Goal: Transaction & Acquisition: Book appointment/travel/reservation

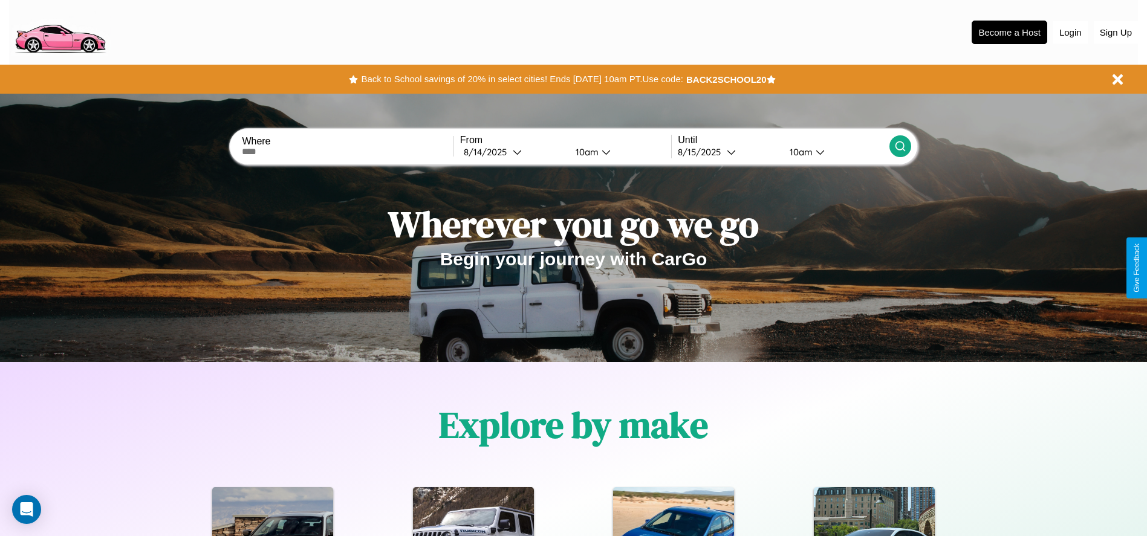
click at [348, 152] on input "text" at bounding box center [347, 152] width 211 height 10
type input "**********"
click at [513, 152] on icon at bounding box center [517, 152] width 9 height 9
select select "*"
select select "****"
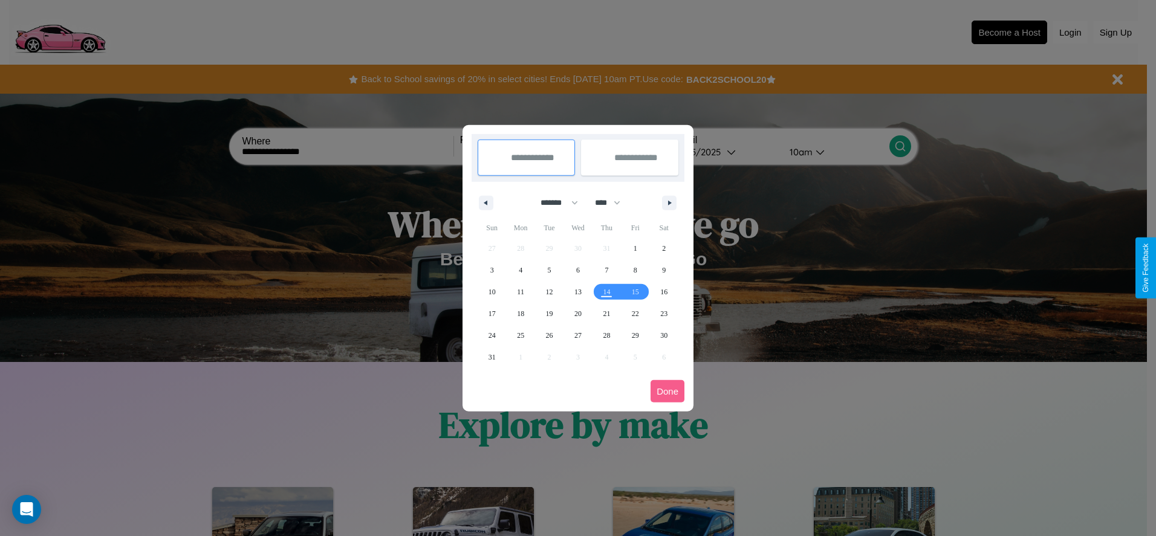
click at [554, 203] on select "******* ******** ***** ***** *** **** **** ****** ********* ******* ******** **…" at bounding box center [557, 203] width 51 height 20
select select "*"
drag, startPoint x: 613, startPoint y: 203, endPoint x: 578, endPoint y: 242, distance: 53.1
click at [613, 203] on select "**** **** **** **** **** **** **** **** **** **** **** **** **** **** **** ****…" at bounding box center [607, 203] width 36 height 20
select select "****"
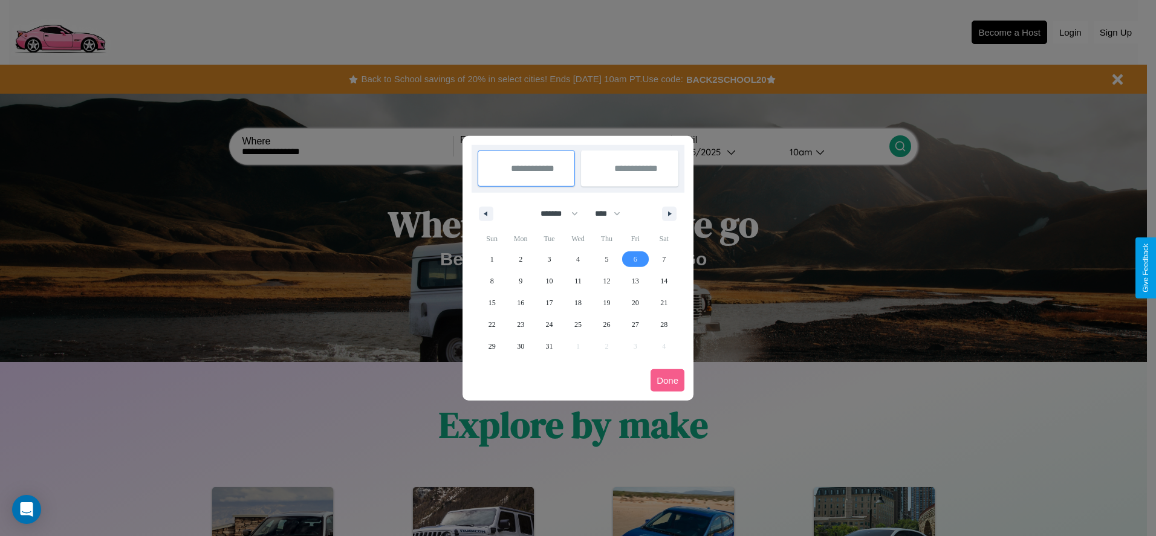
click at [635, 259] on span "6" at bounding box center [636, 260] width 4 height 22
type input "**********"
click at [521, 281] on span "9" at bounding box center [521, 281] width 4 height 22
type input "**********"
click at [668, 380] on button "Done" at bounding box center [668, 380] width 34 height 22
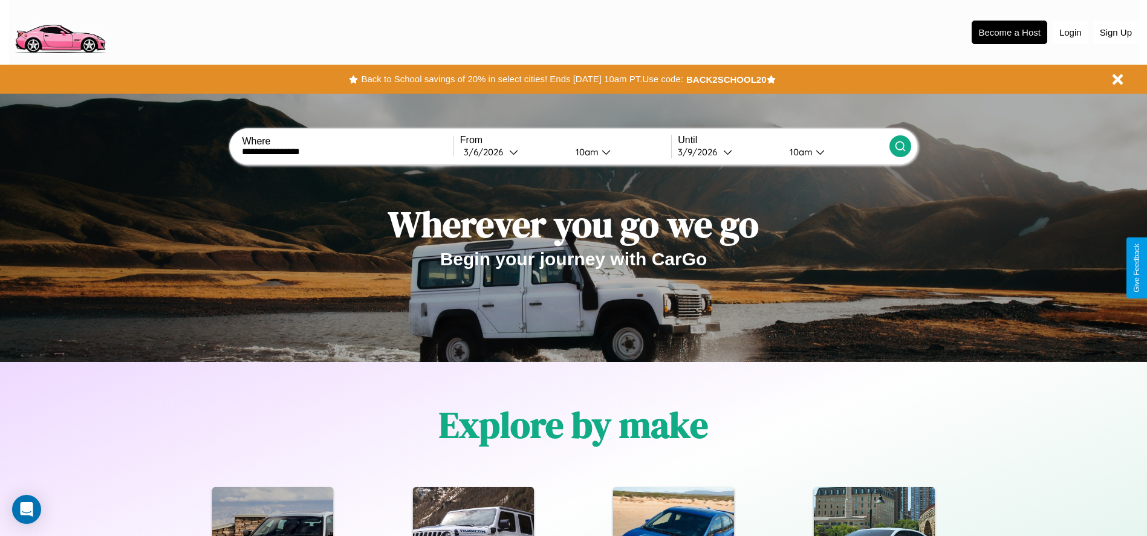
click at [900, 146] on icon at bounding box center [900, 146] width 12 height 12
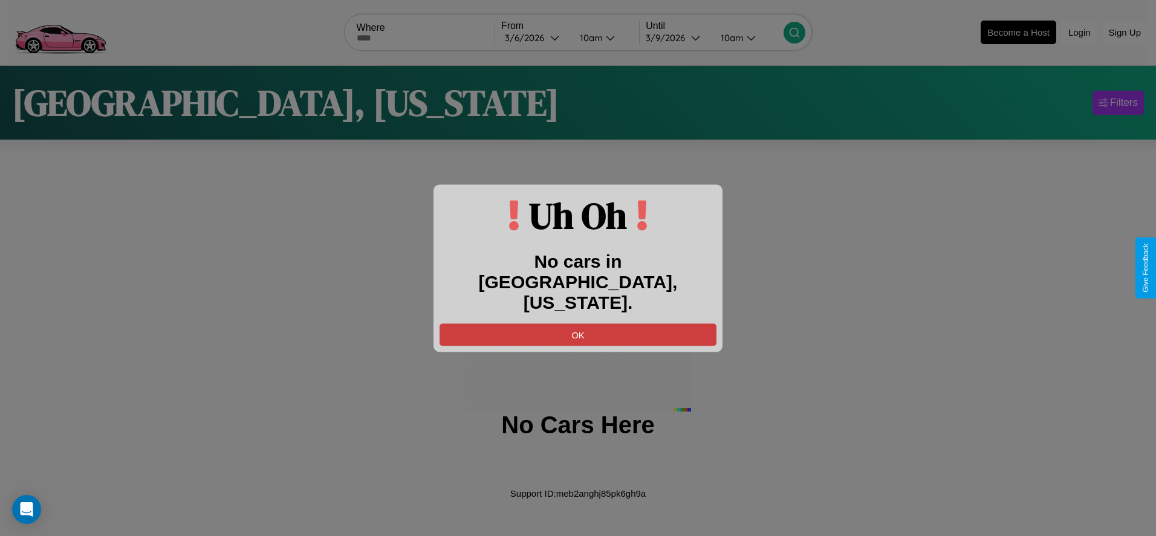
click at [578, 323] on button "OK" at bounding box center [578, 334] width 277 height 22
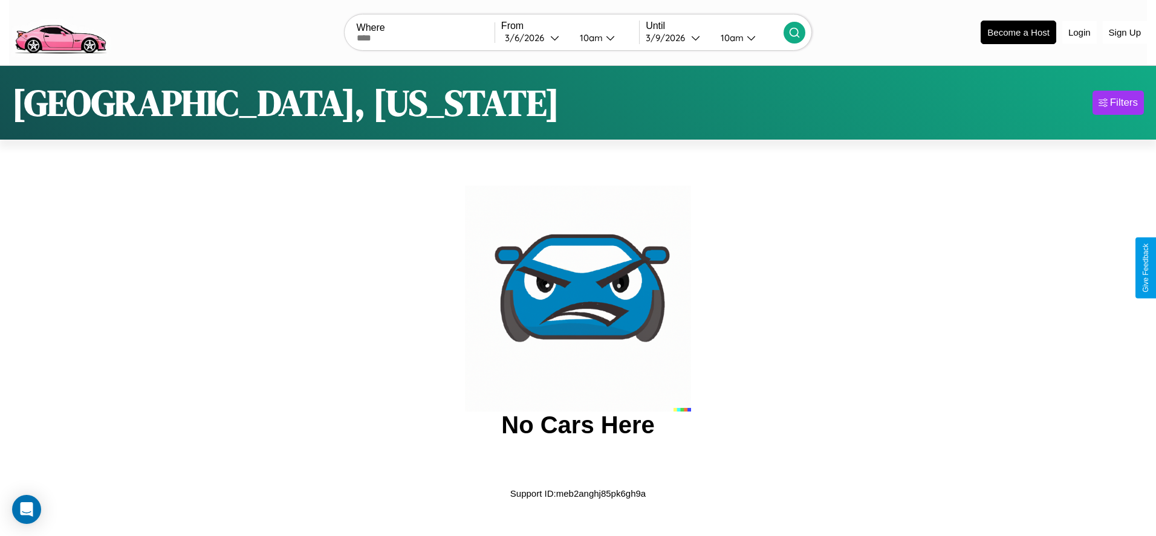
click at [60, 31] on img at bounding box center [60, 31] width 102 height 51
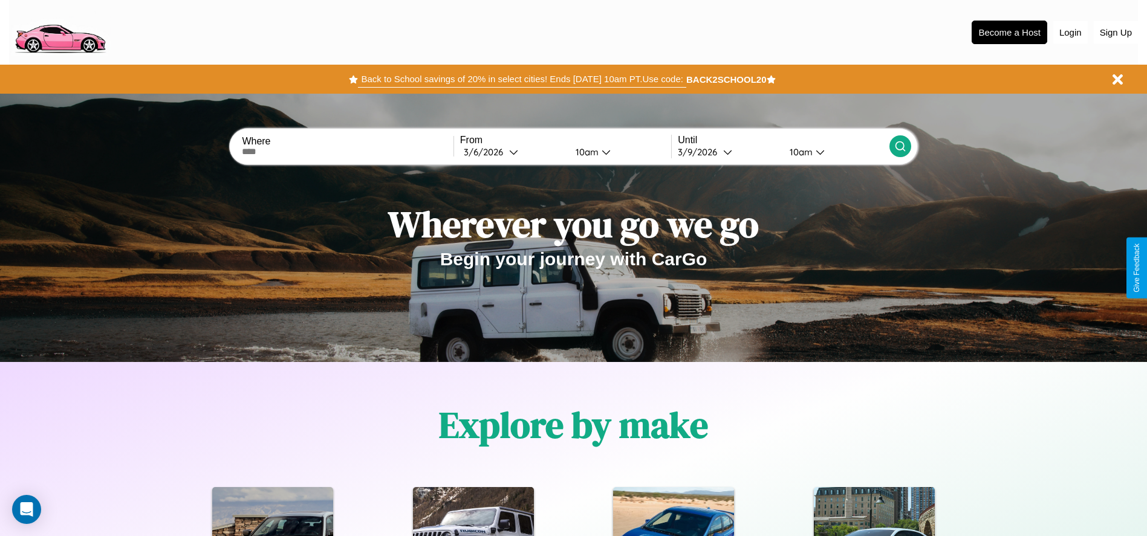
click at [522, 79] on button "Back to School savings of 20% in select cities! Ends [DATE] 10am PT. Use code:" at bounding box center [522, 79] width 328 height 17
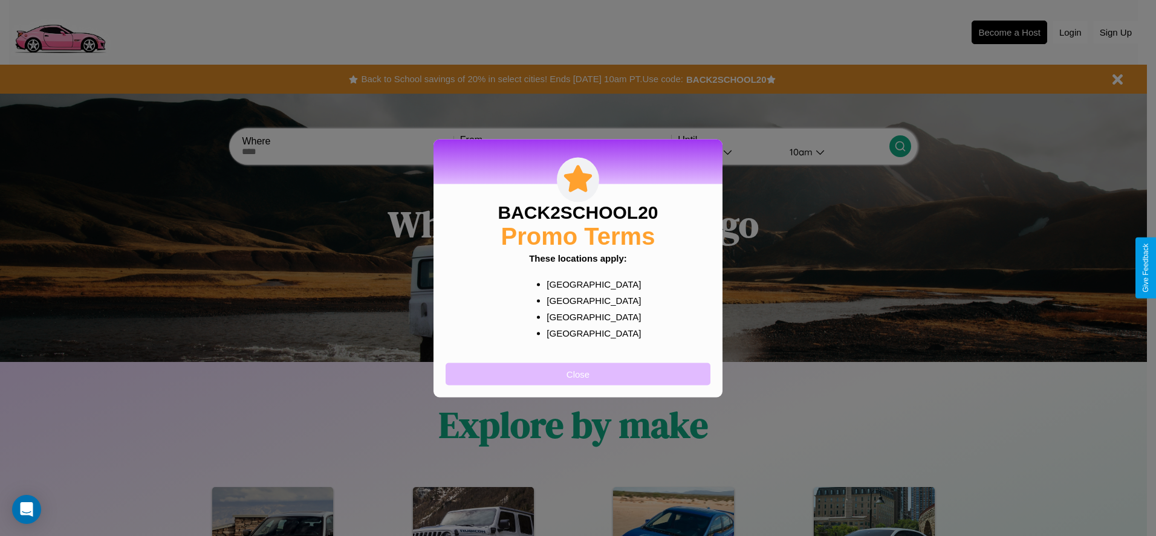
click at [578, 374] on button "Close" at bounding box center [578, 374] width 265 height 22
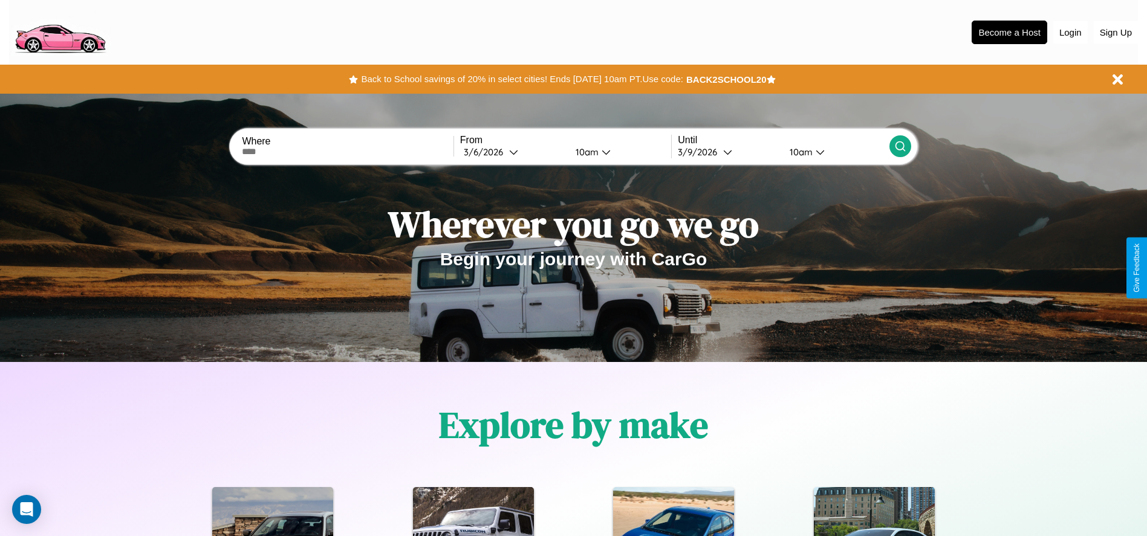
scroll to position [251, 0]
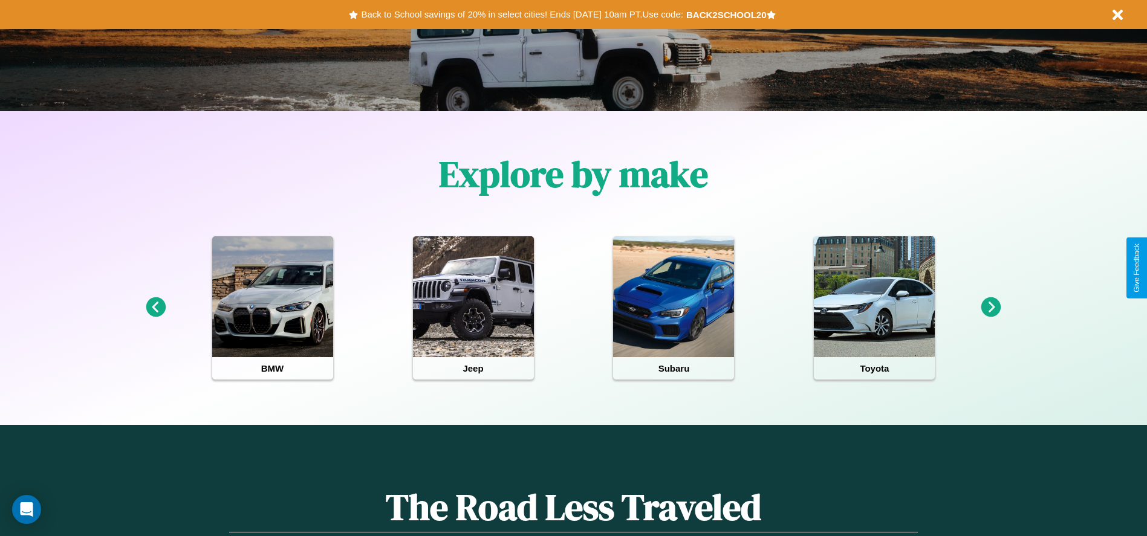
click at [991, 308] on icon at bounding box center [991, 307] width 20 height 20
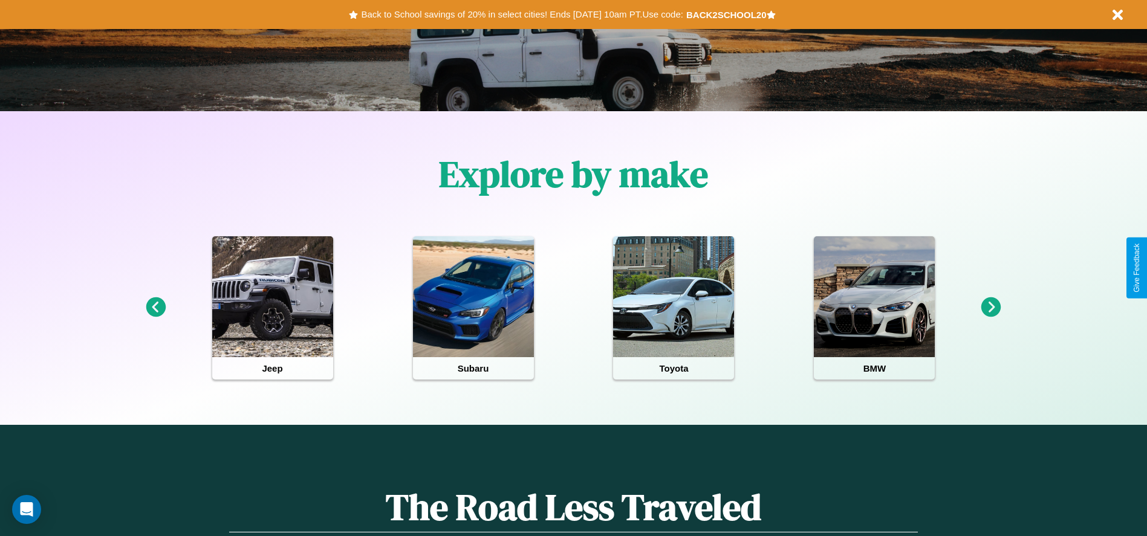
click at [155, 308] on icon at bounding box center [156, 307] width 20 height 20
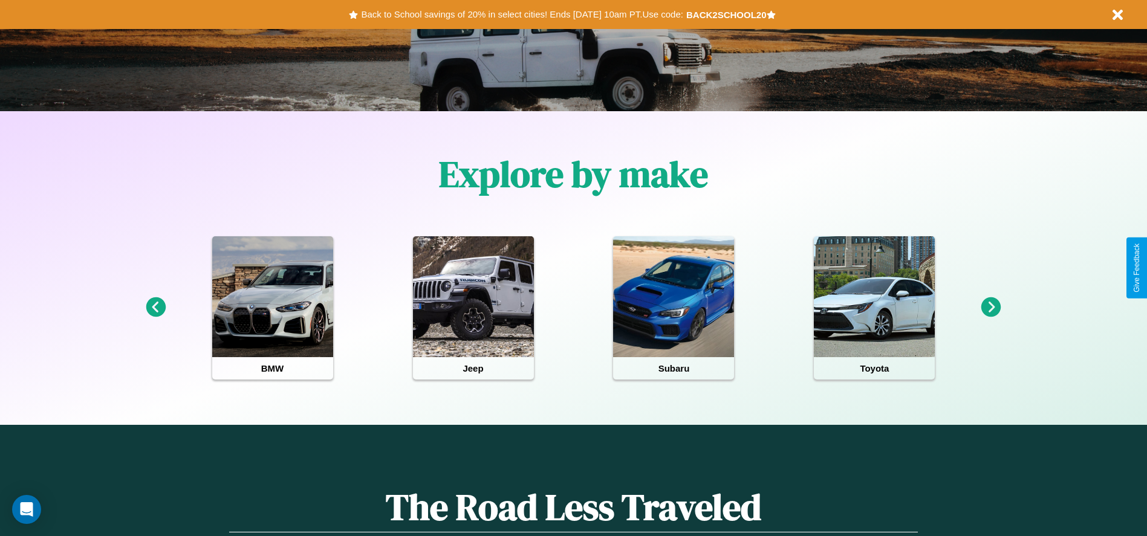
click at [991, 308] on icon at bounding box center [991, 307] width 20 height 20
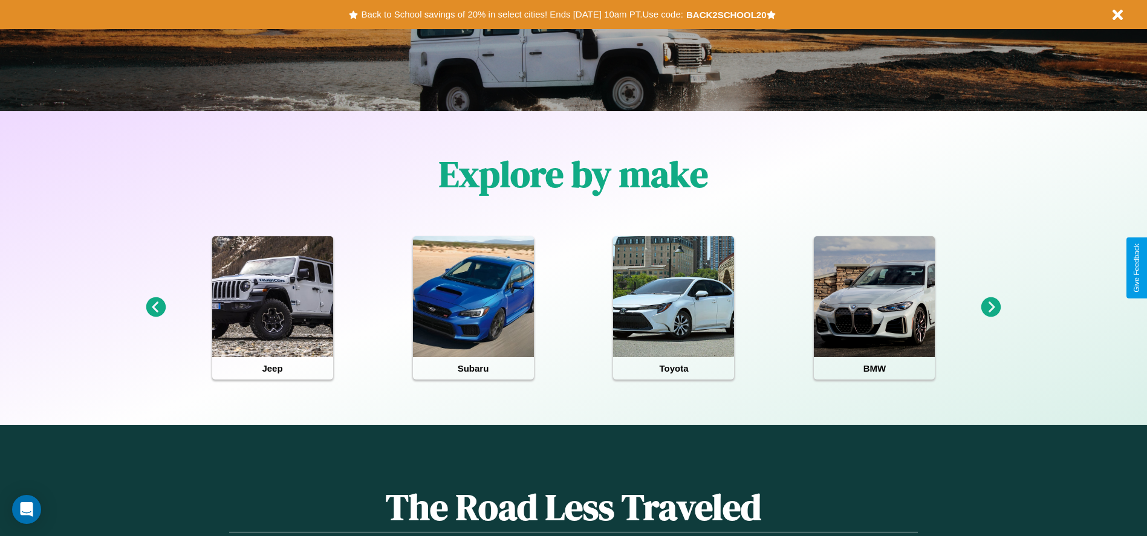
click at [991, 308] on icon at bounding box center [991, 307] width 20 height 20
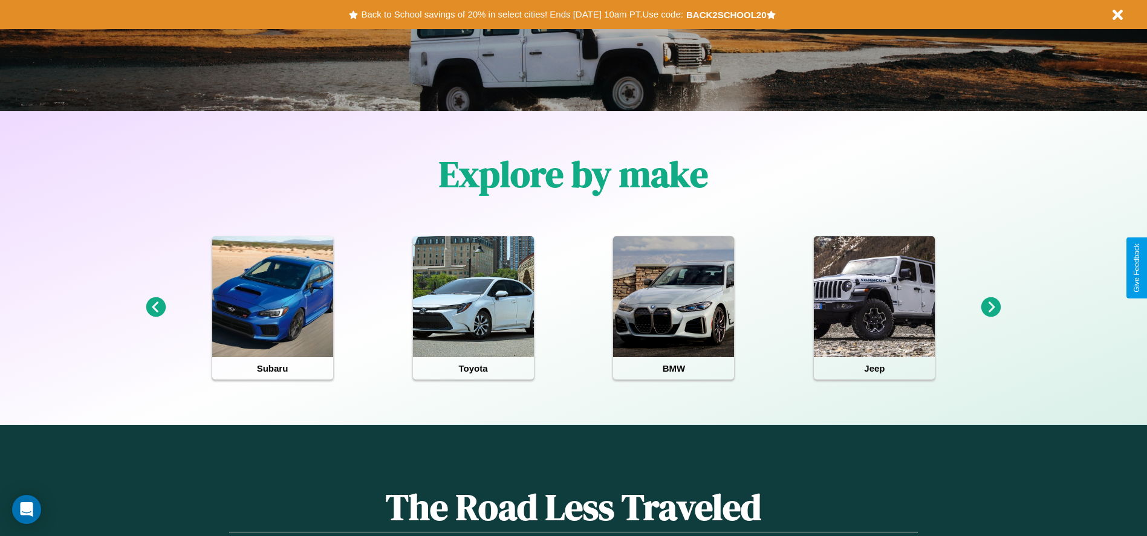
click at [991, 308] on icon at bounding box center [991, 307] width 20 height 20
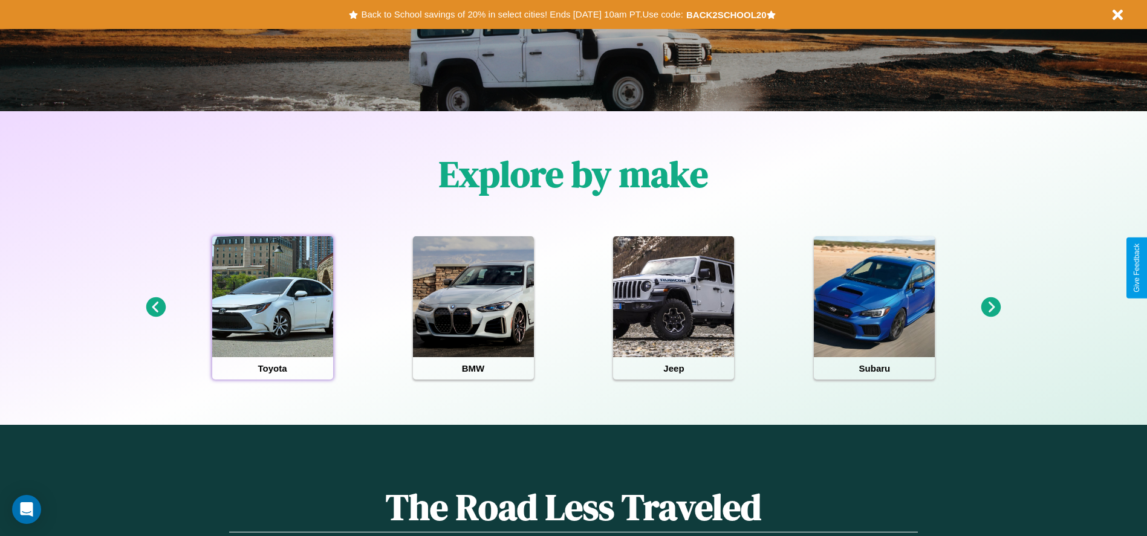
click at [272, 308] on div at bounding box center [272, 296] width 121 height 121
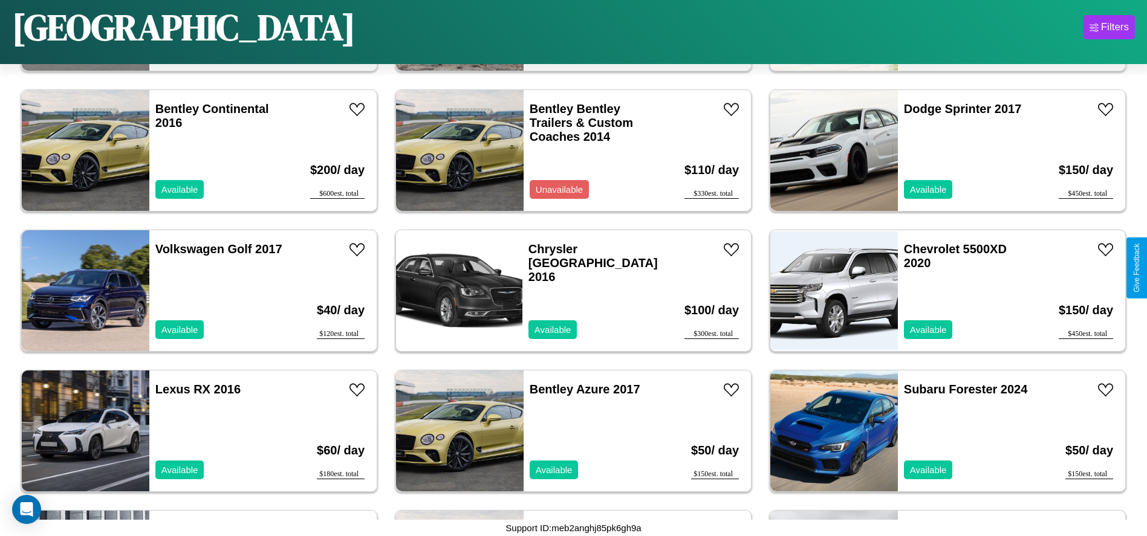
scroll to position [3782, 0]
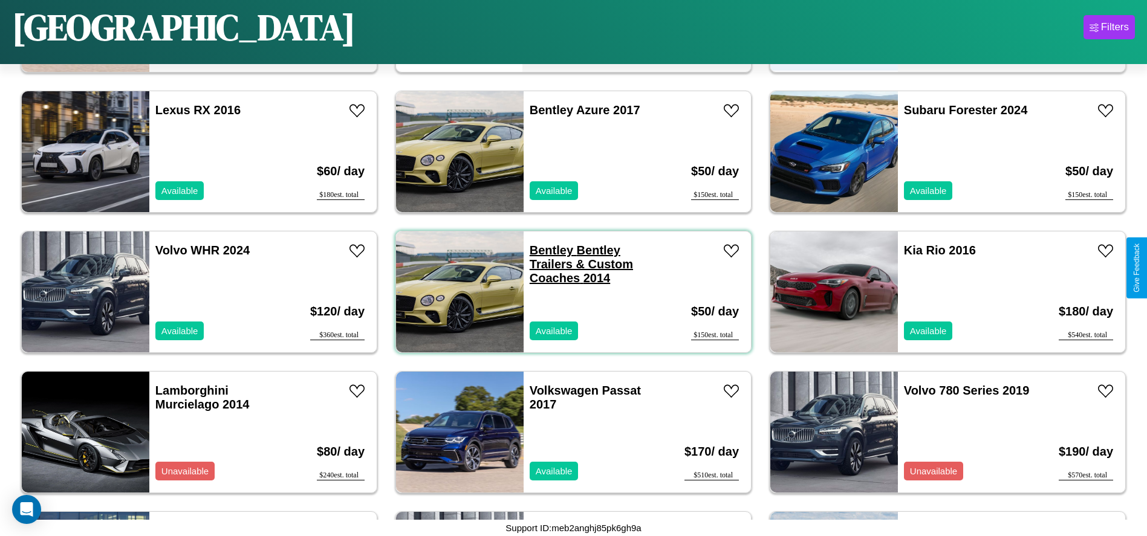
click at [547, 250] on link "Bentley Bentley Trailers & Custom Coaches 2014" at bounding box center [581, 264] width 103 height 41
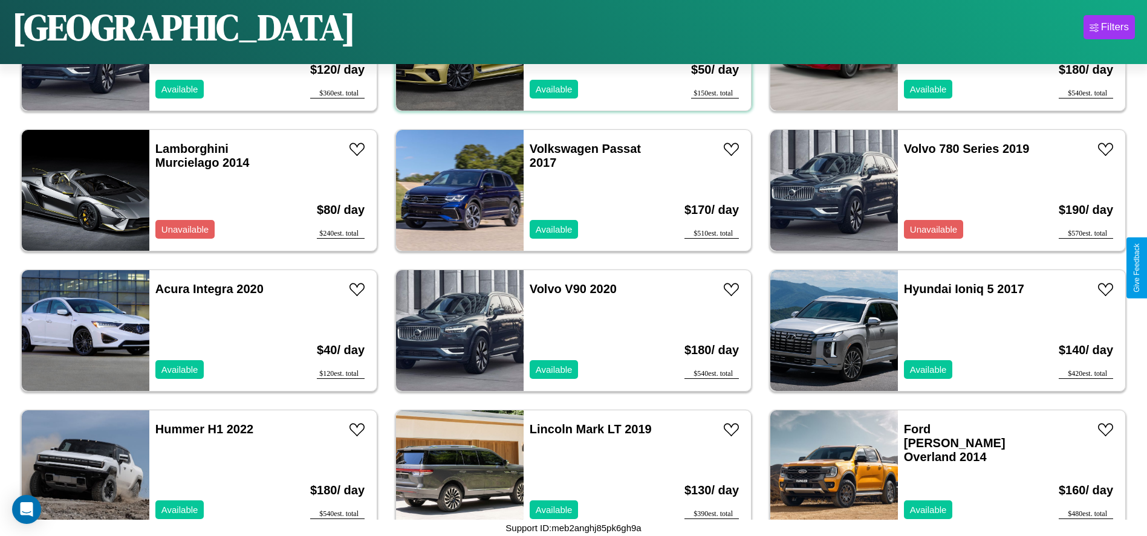
scroll to position [4063, 0]
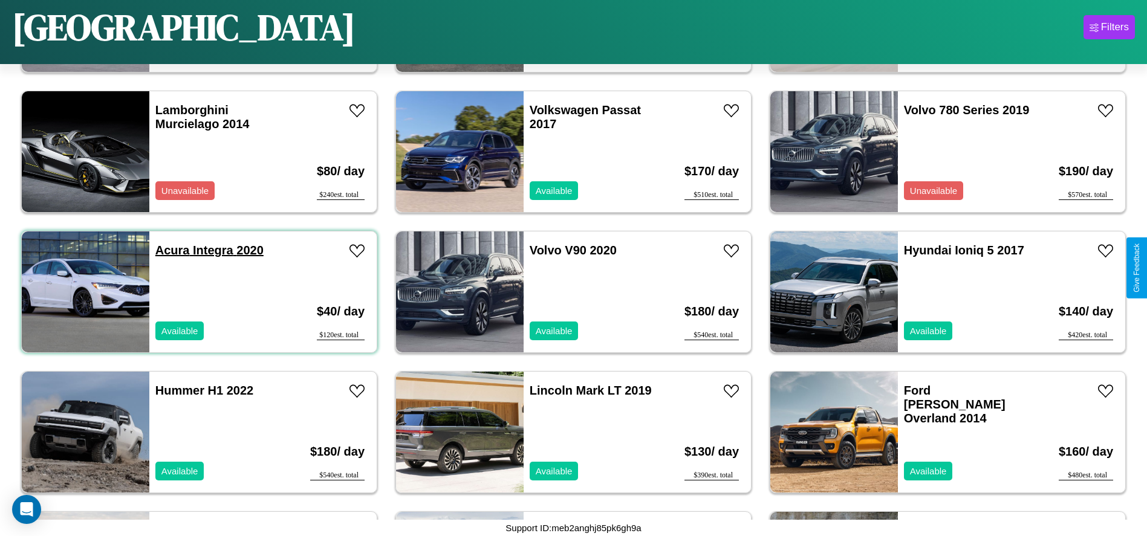
click at [171, 250] on link "Acura Integra 2020" at bounding box center [209, 250] width 108 height 13
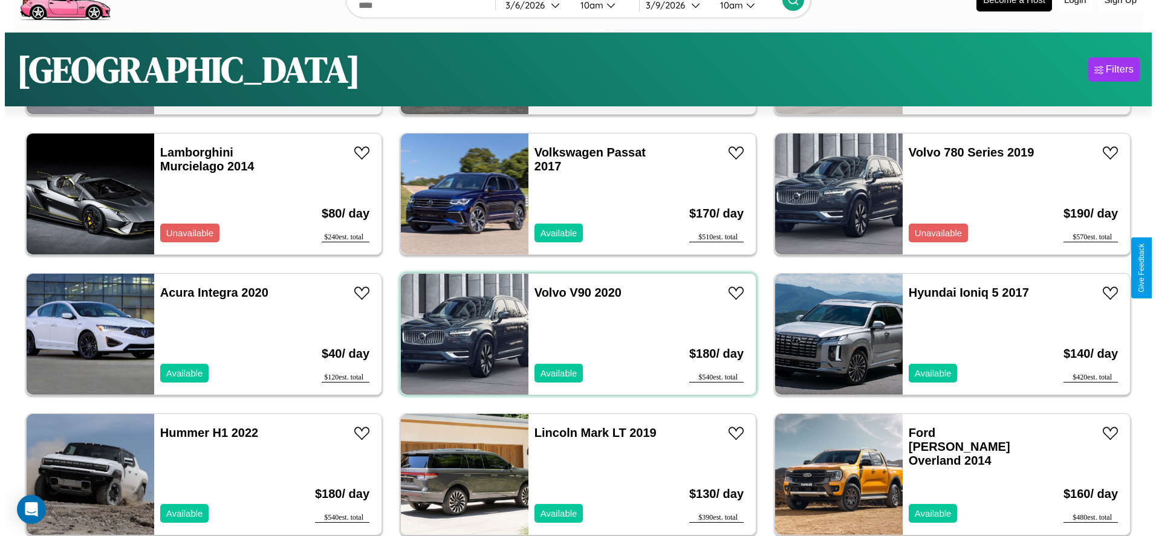
scroll to position [0, 0]
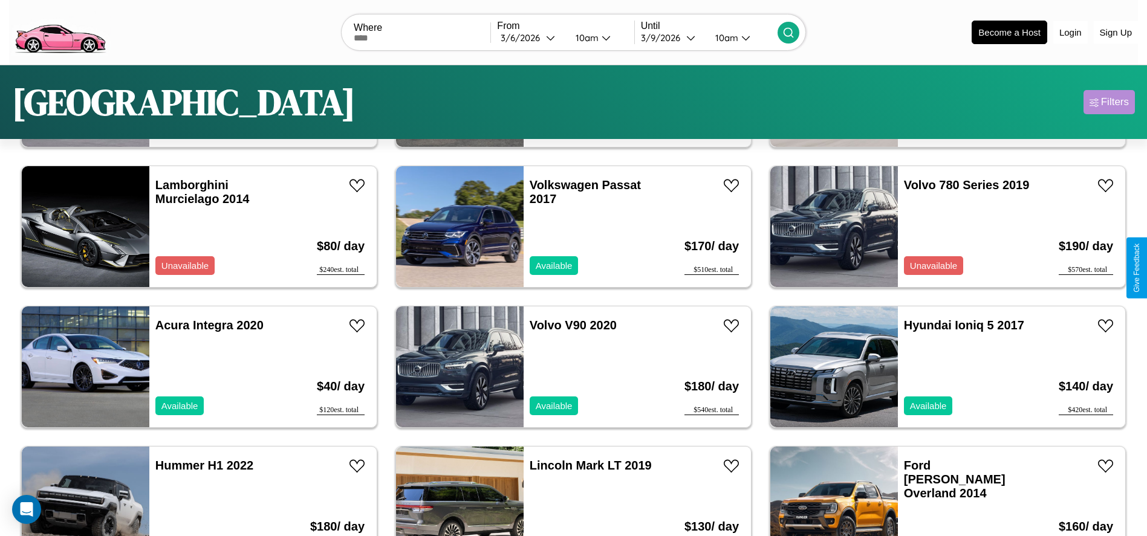
click at [1109, 102] on div "Filters" at bounding box center [1115, 102] width 28 height 12
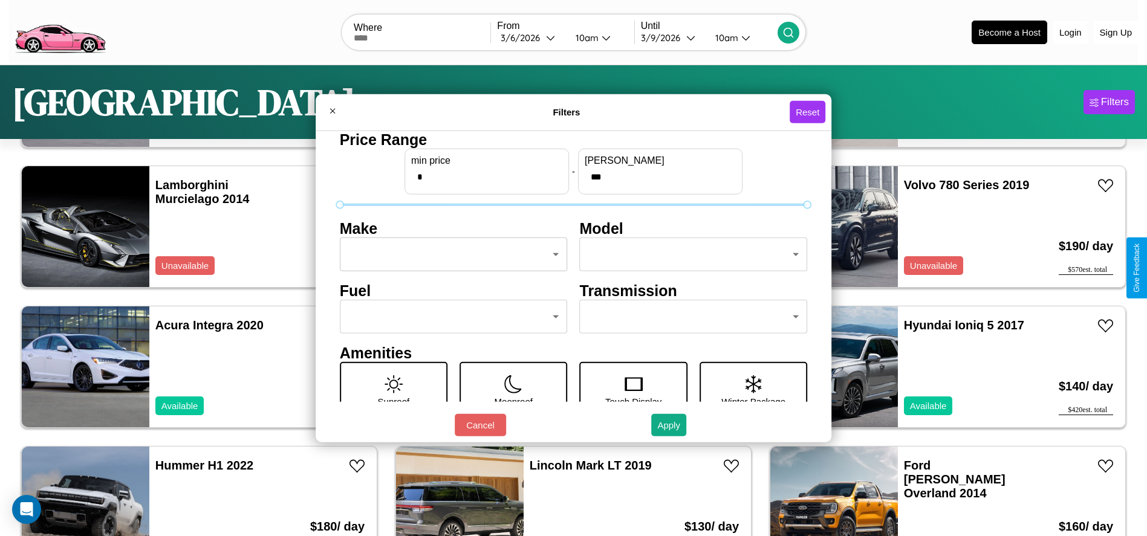
click at [450, 255] on body "CarGo Where From [DATE] 10am Until [DATE] 10am Become a Host Login Sign Up Toky…" at bounding box center [573, 305] width 1147 height 611
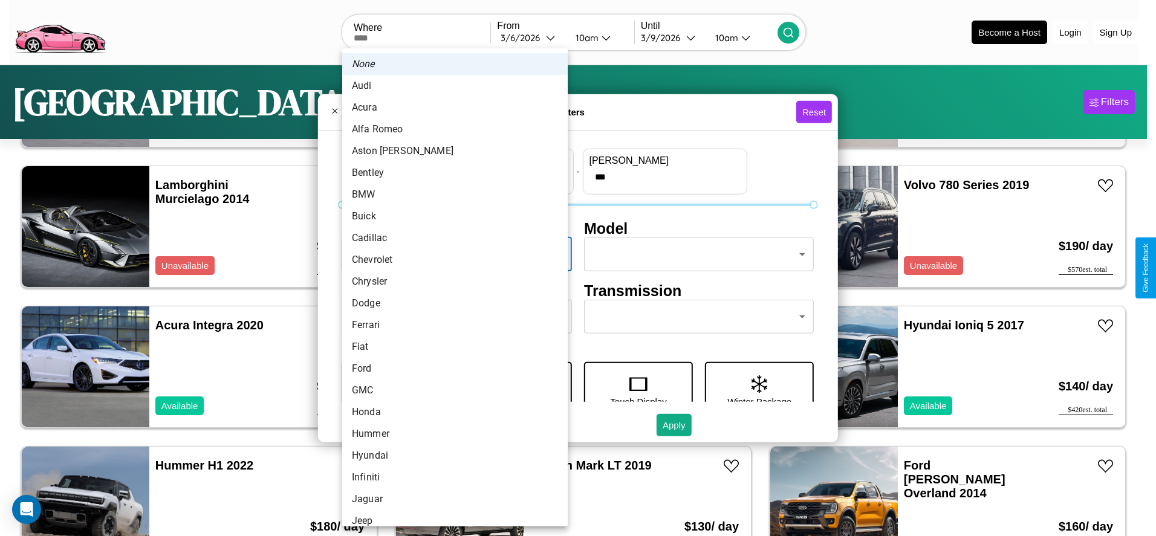
click at [450, 86] on li "Audi" at bounding box center [455, 86] width 226 height 22
type input "****"
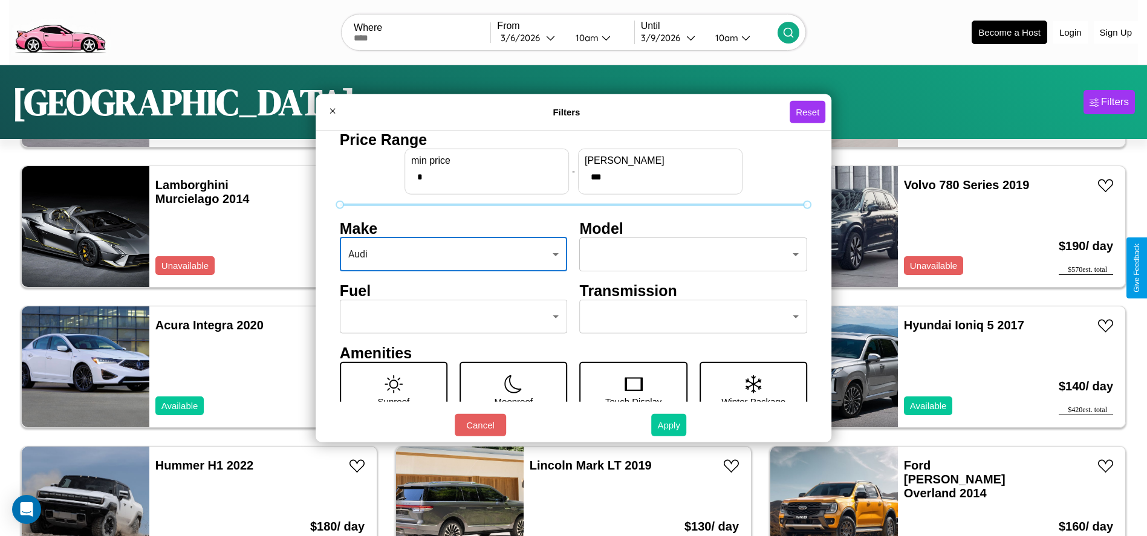
click at [669, 425] on button "Apply" at bounding box center [668, 425] width 35 height 22
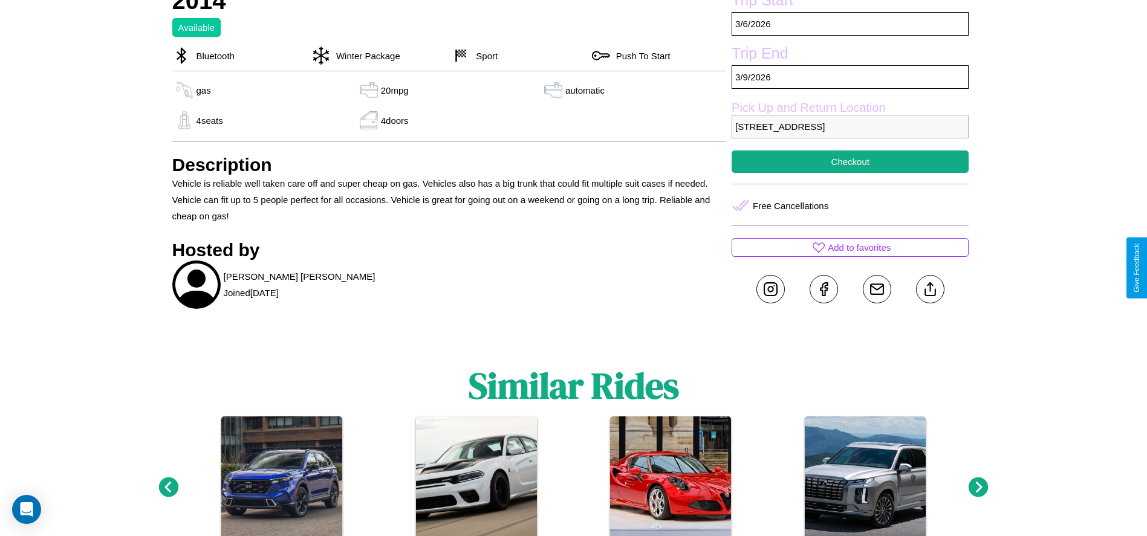
scroll to position [515, 0]
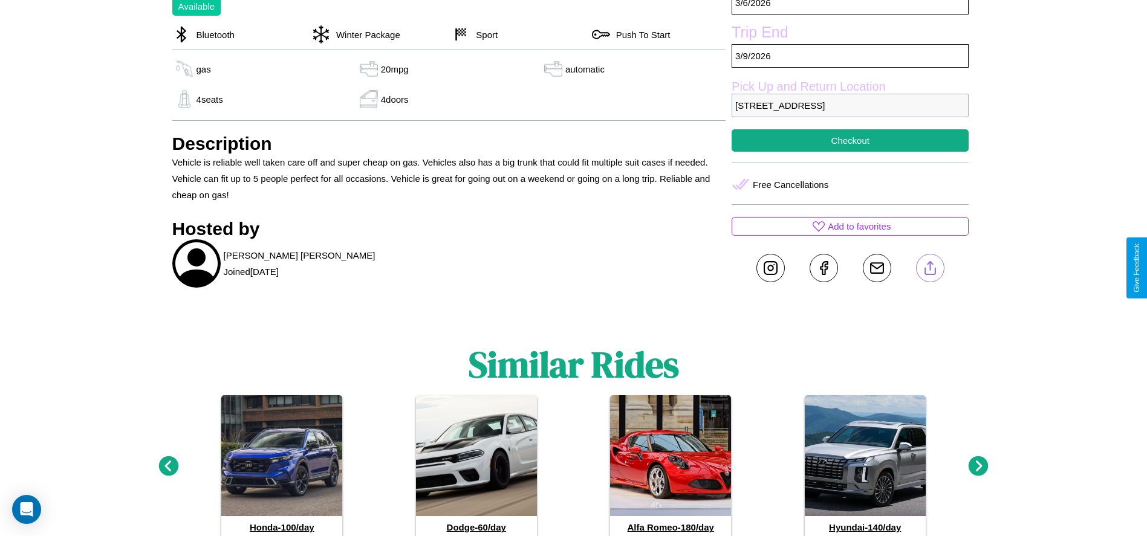
click at [930, 268] on line at bounding box center [930, 266] width 0 height 8
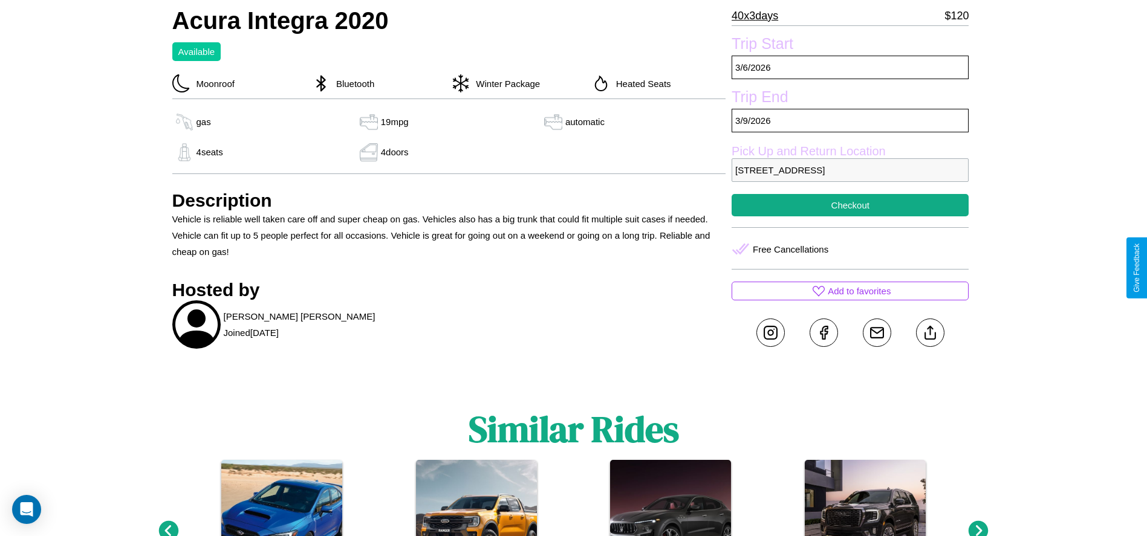
scroll to position [668, 0]
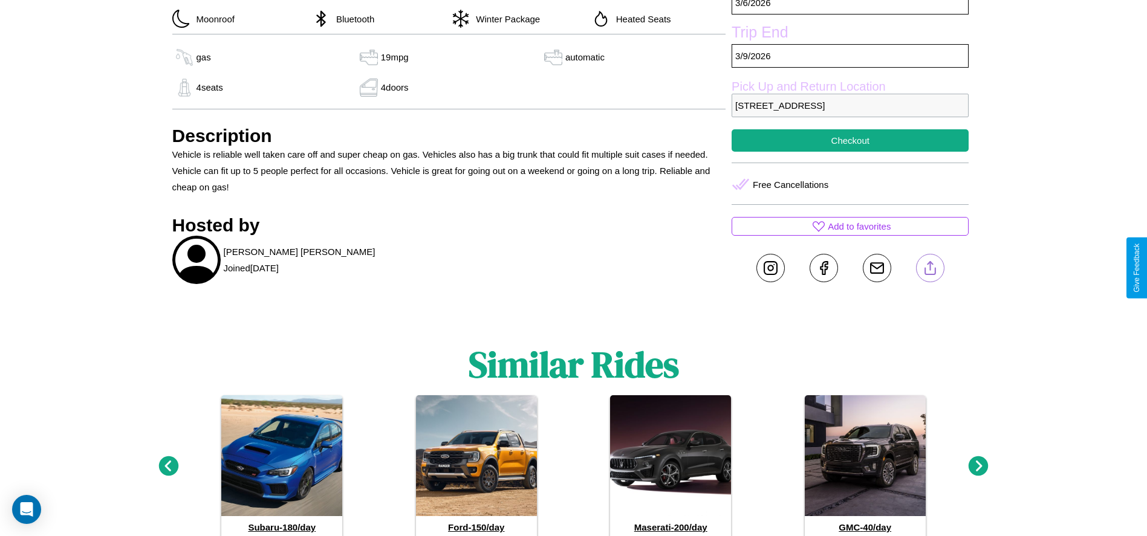
click at [930, 268] on line at bounding box center [930, 266] width 0 height 8
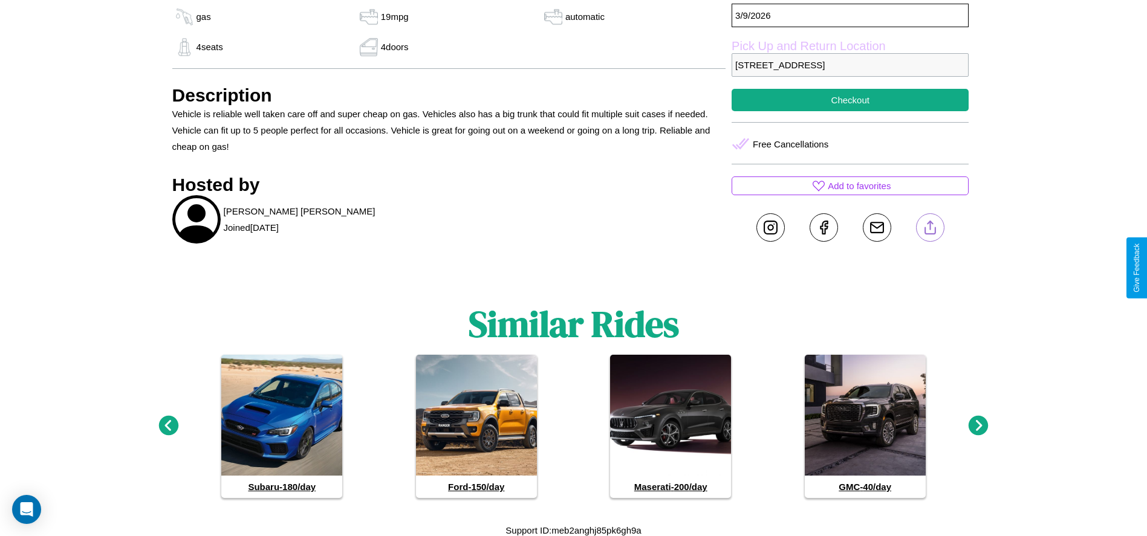
scroll to position [710, 0]
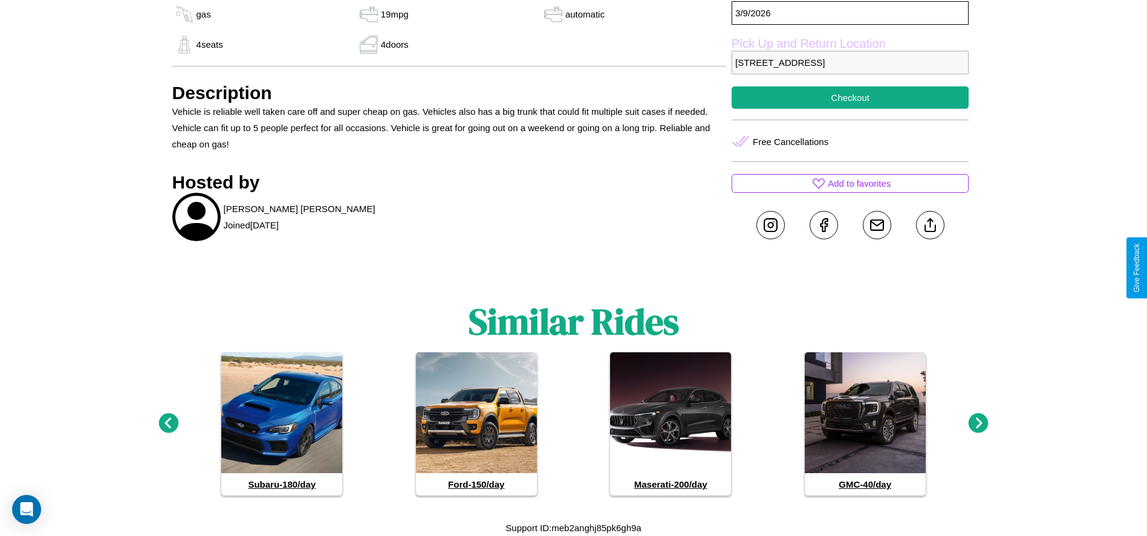
click at [978, 424] on icon at bounding box center [979, 424] width 20 height 20
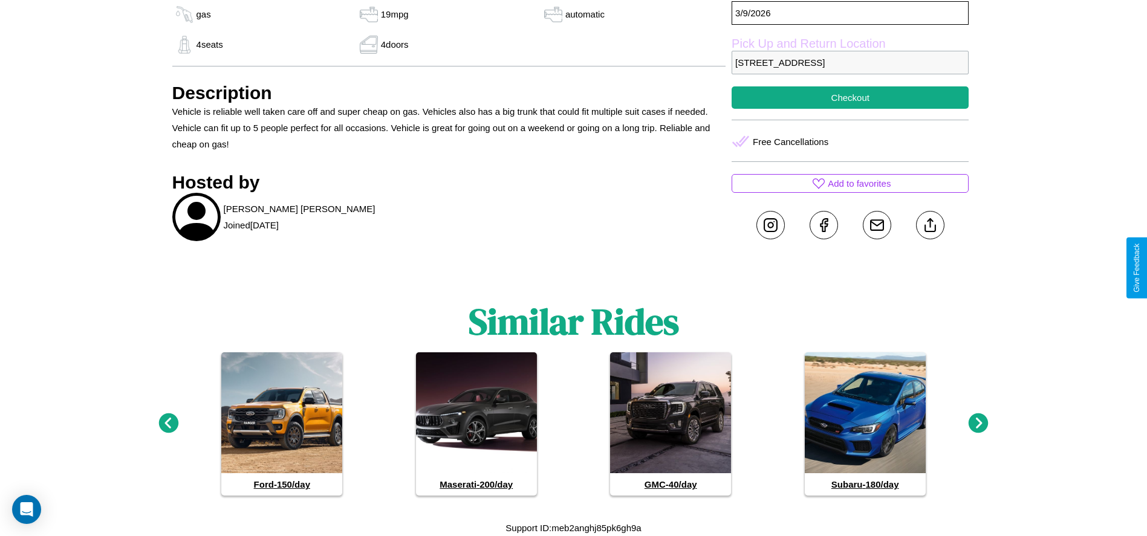
click at [978, 424] on icon at bounding box center [979, 424] width 20 height 20
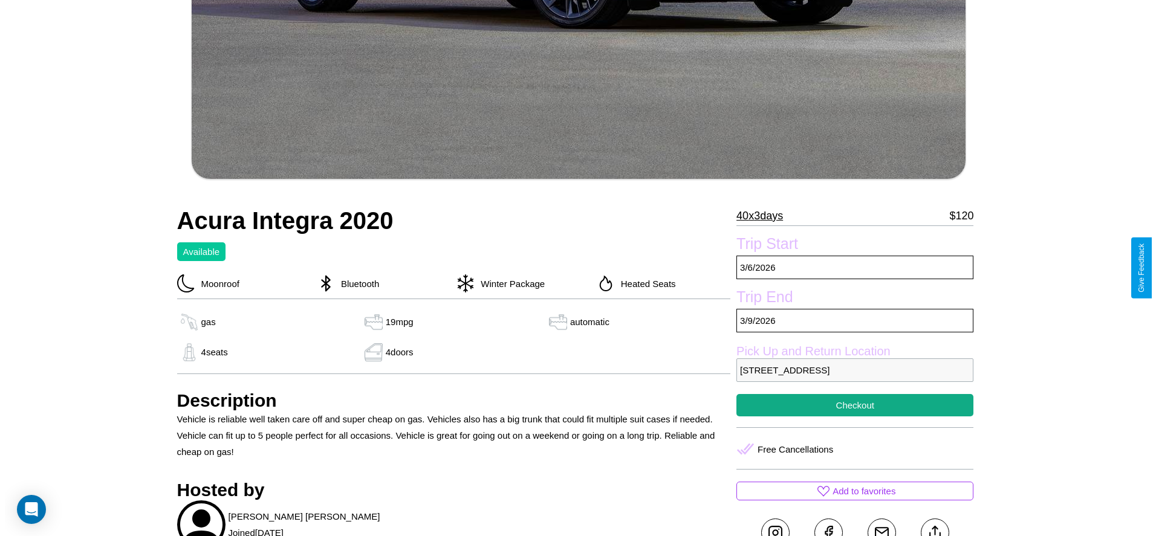
scroll to position [402, 0]
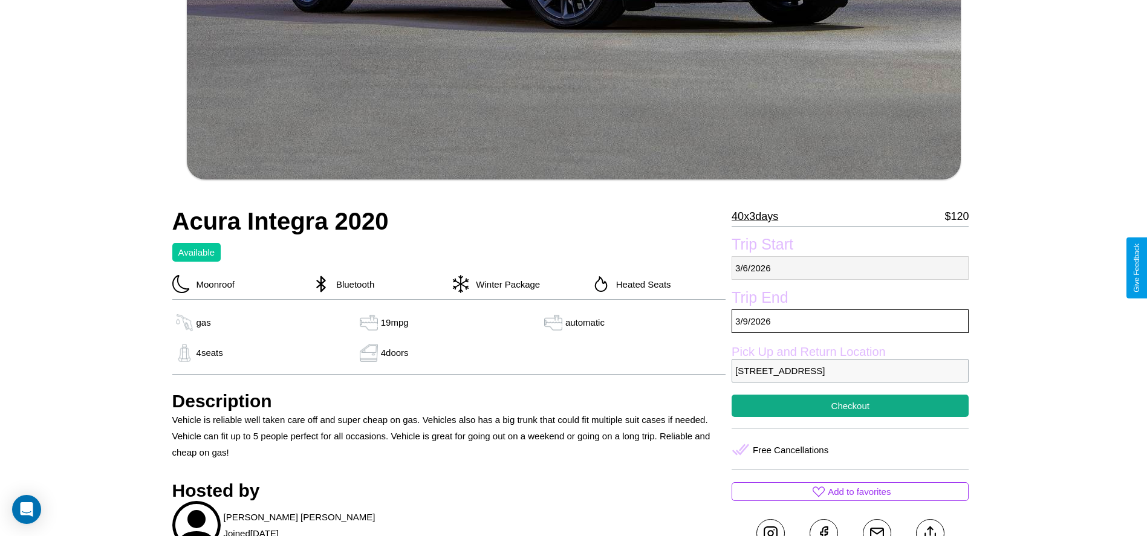
click at [850, 268] on p "3 / 6 / 2026" at bounding box center [850, 268] width 237 height 24
select select "*"
select select "****"
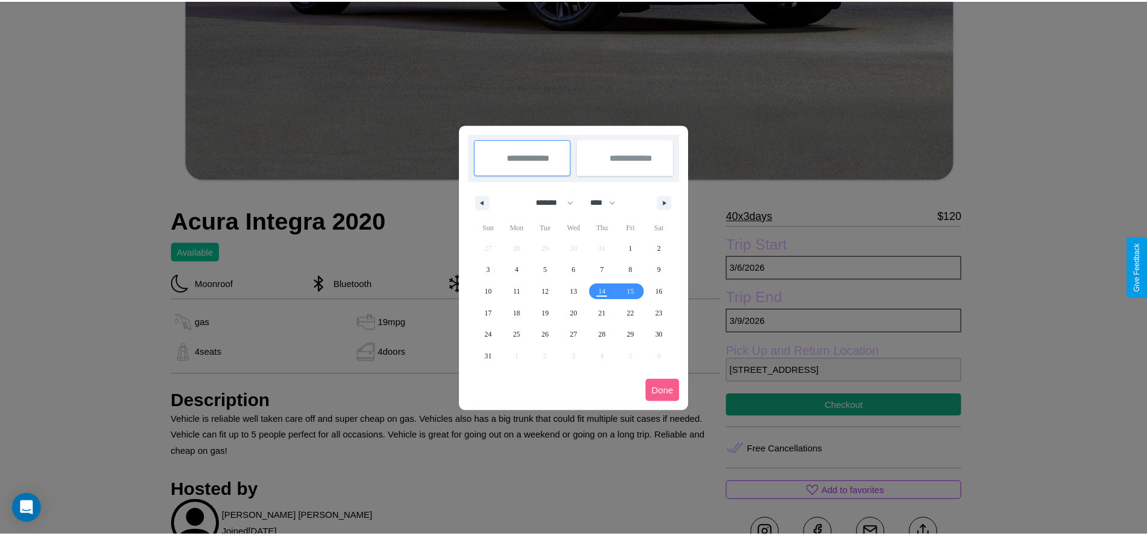
scroll to position [0, 0]
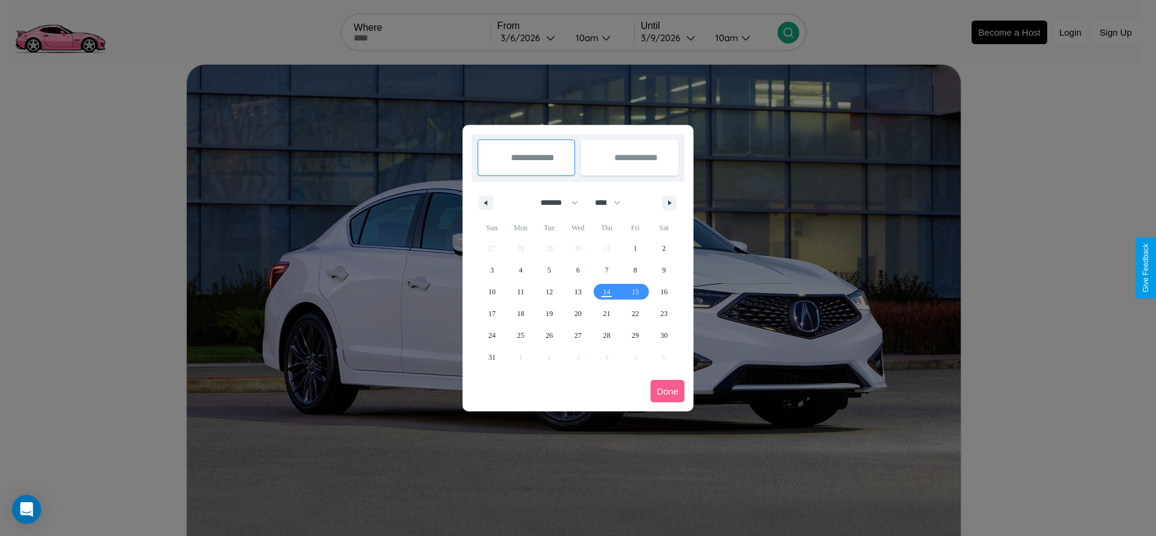
click at [531, 37] on div at bounding box center [578, 268] width 1156 height 536
